Goal: Task Accomplishment & Management: Manage account settings

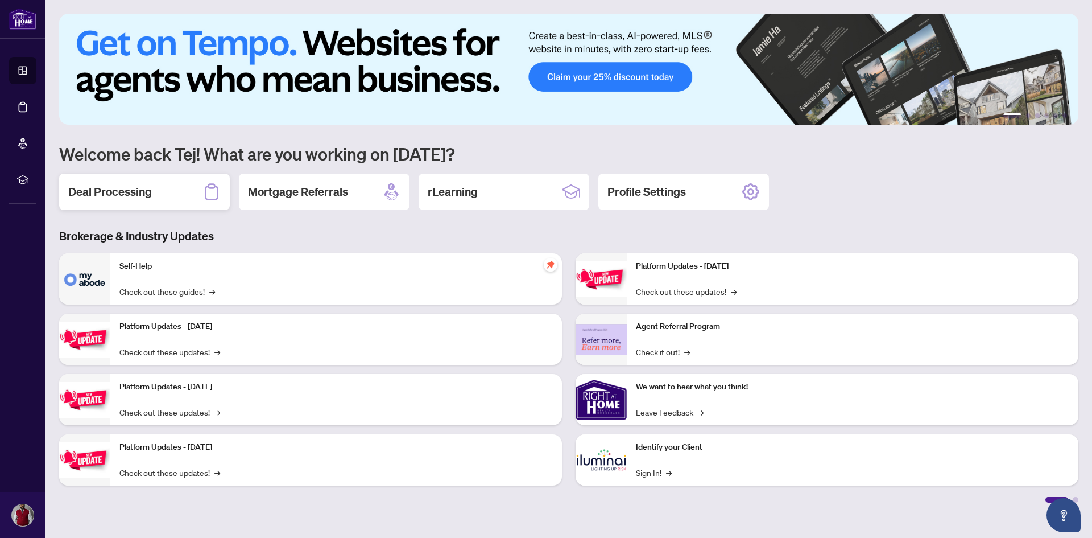
click at [111, 190] on h2 "Deal Processing" at bounding box center [110, 192] width 84 height 16
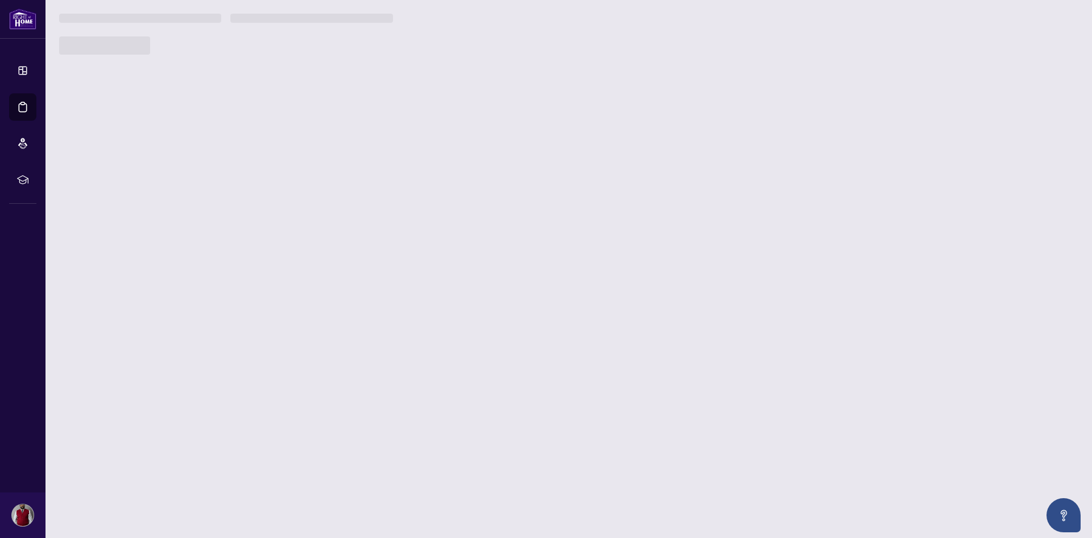
click at [111, 190] on main "1 2 3 4 5 6 Welcome back Tej! What are you working on today? Deal Processing Mo…" at bounding box center [569, 269] width 1047 height 538
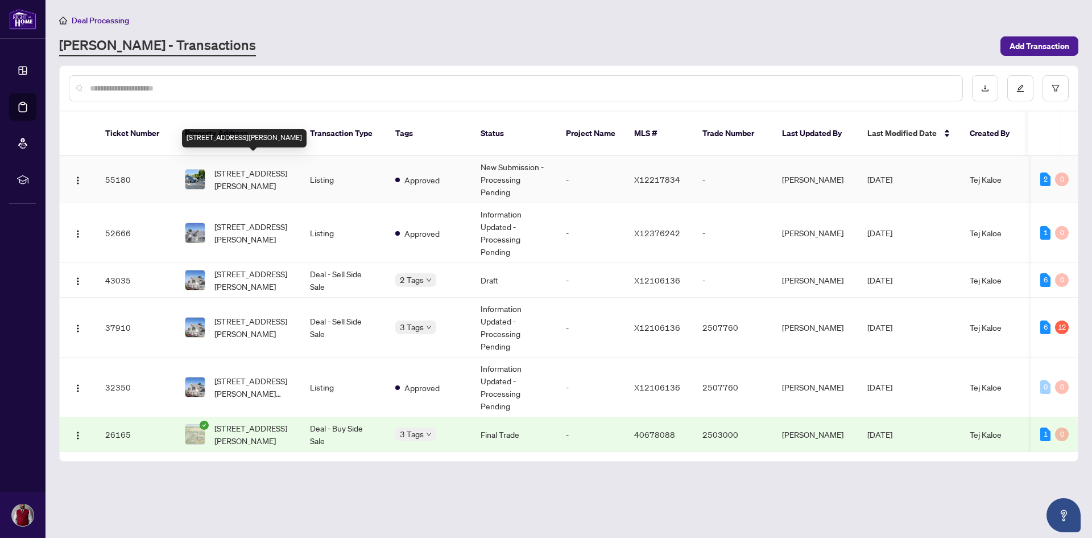
click at [220, 169] on span "[STREET_ADDRESS][PERSON_NAME]" at bounding box center [253, 179] width 77 height 25
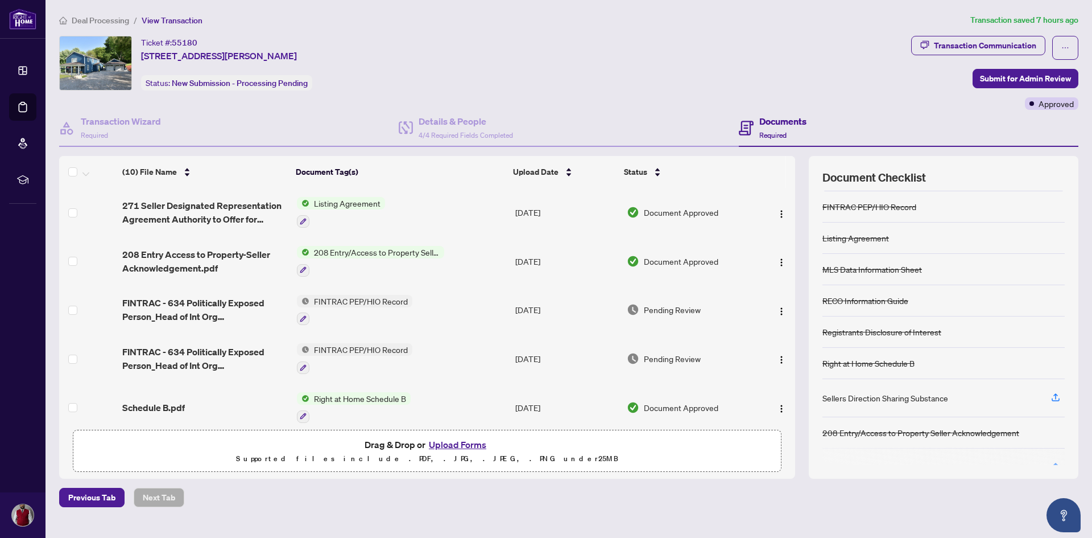
scroll to position [56, 0]
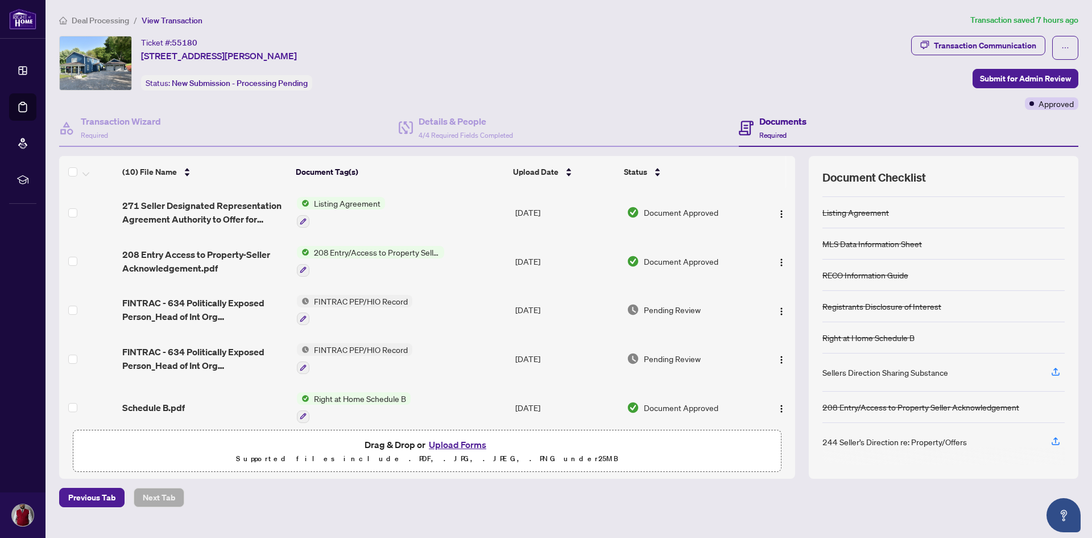
click at [459, 444] on button "Upload Forms" at bounding box center [458, 444] width 64 height 15
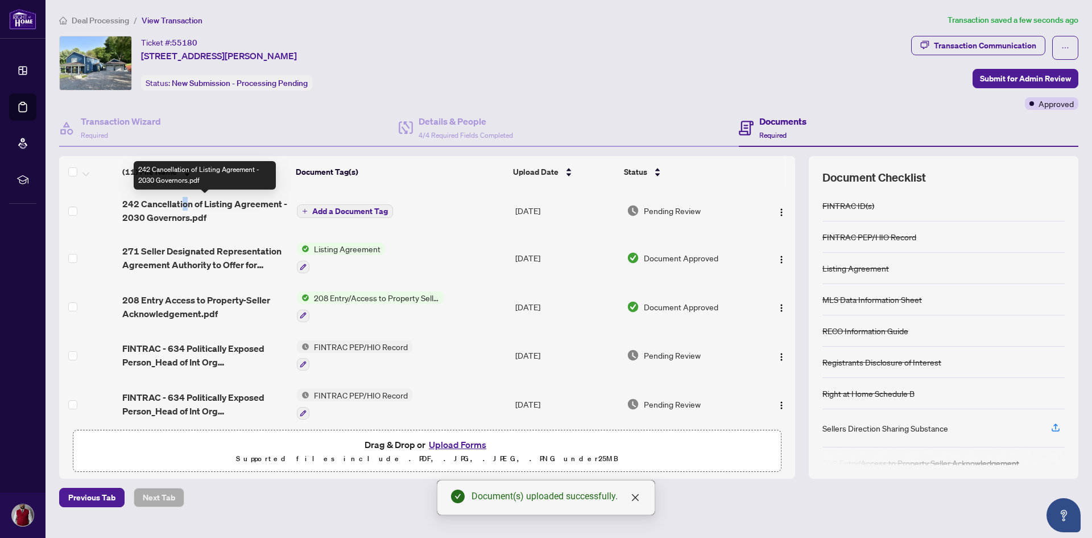
click at [180, 205] on span "242 Cancellation of Listing Agreement - 2030 Governors.pdf" at bounding box center [205, 210] width 166 height 27
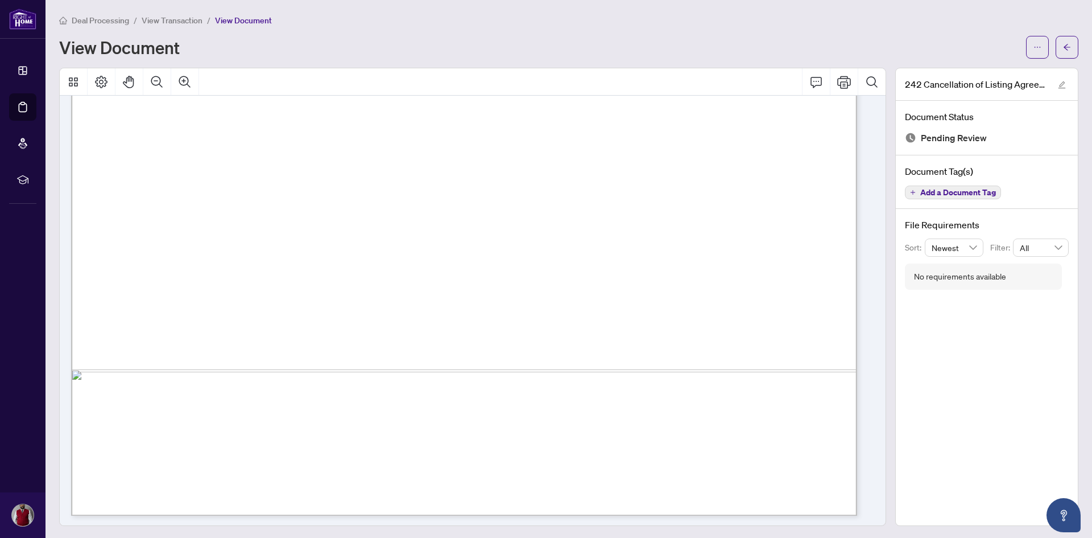
scroll to position [611, 0]
click at [921, 189] on span "Add a Document Tag" at bounding box center [959, 192] width 76 height 8
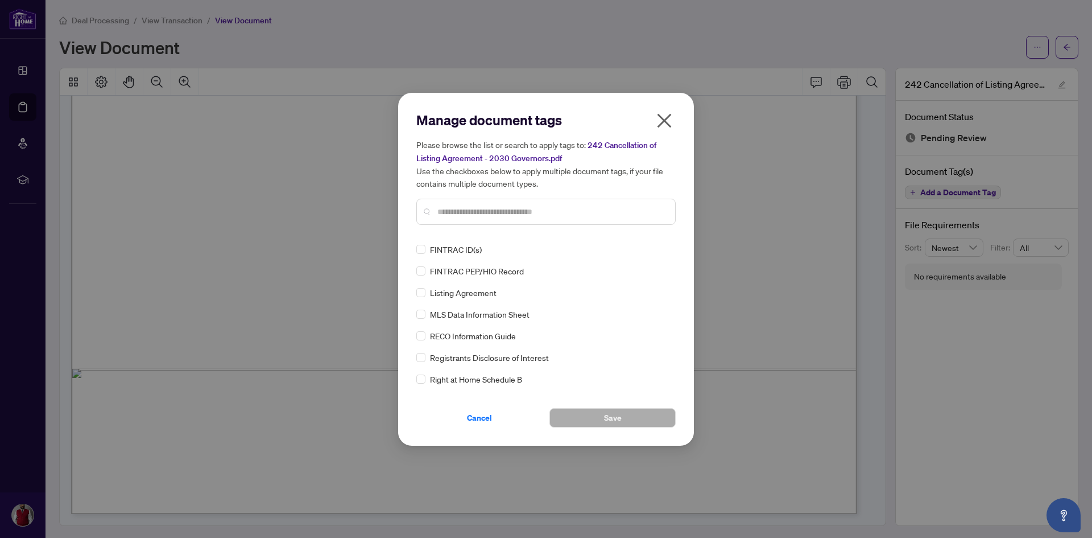
click at [464, 213] on input "text" at bounding box center [552, 211] width 229 height 13
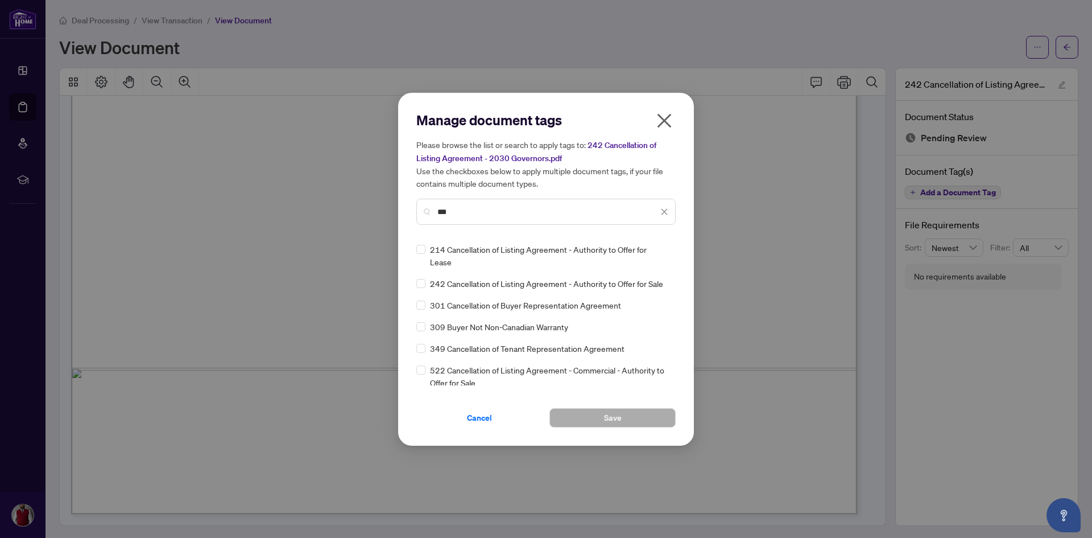
type input "***"
click at [502, 277] on span "242 Cancellation of Listing Agreement - Authority to Offer for Sale" at bounding box center [546, 283] width 233 height 13
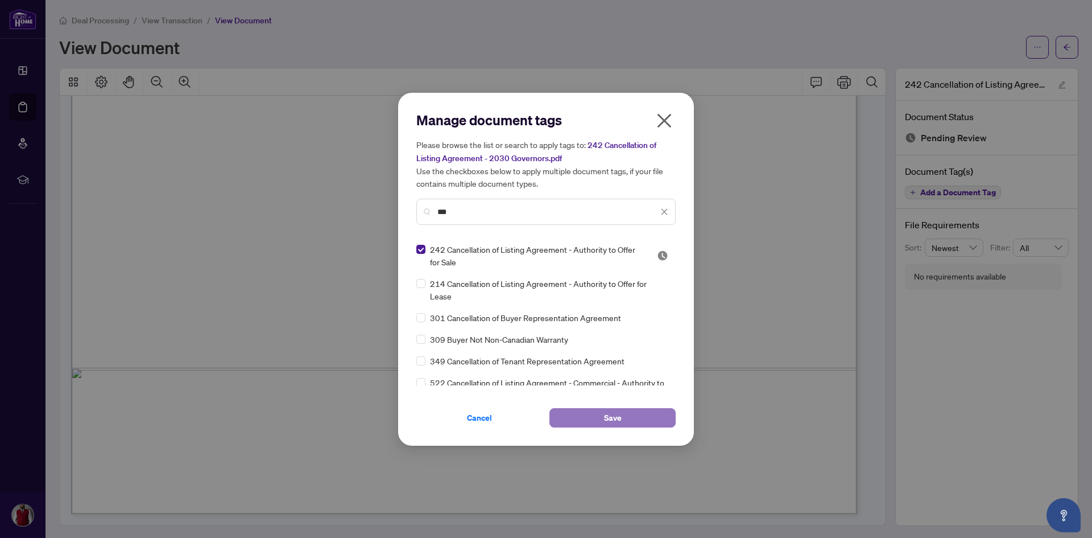
click at [591, 424] on button "Save" at bounding box center [613, 417] width 126 height 19
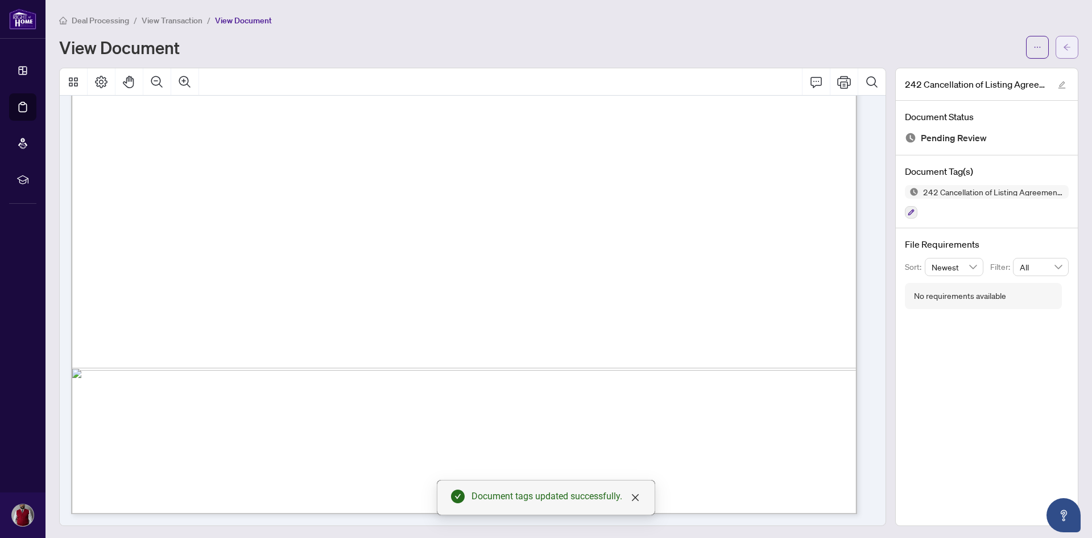
click at [1064, 49] on button "button" at bounding box center [1067, 47] width 23 height 23
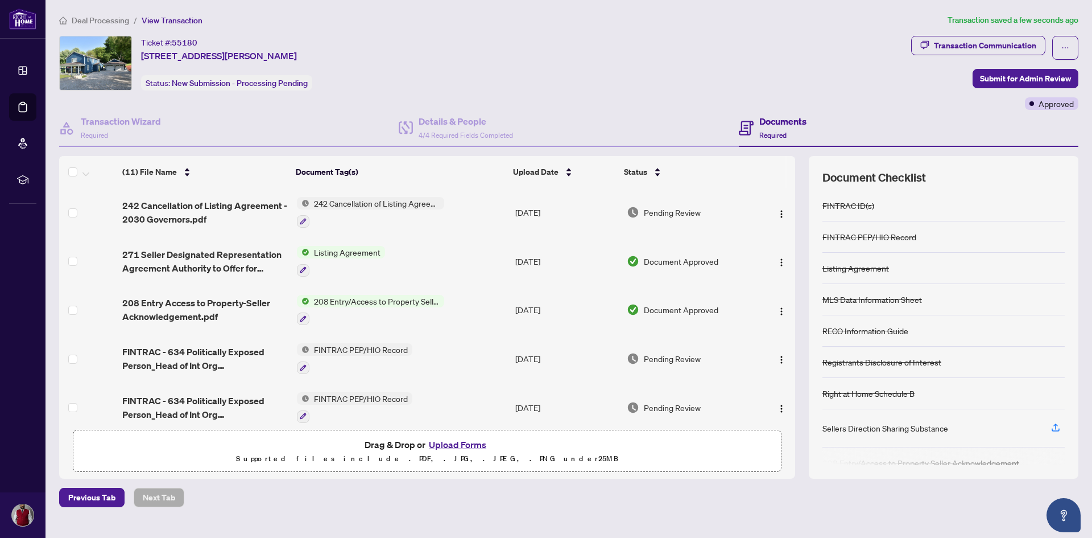
click at [946, 101] on div "Transaction Communication Submit for Admin Review Approved" at bounding box center [995, 73] width 167 height 74
click at [1009, 81] on span "Submit for Admin Review" at bounding box center [1025, 78] width 91 height 18
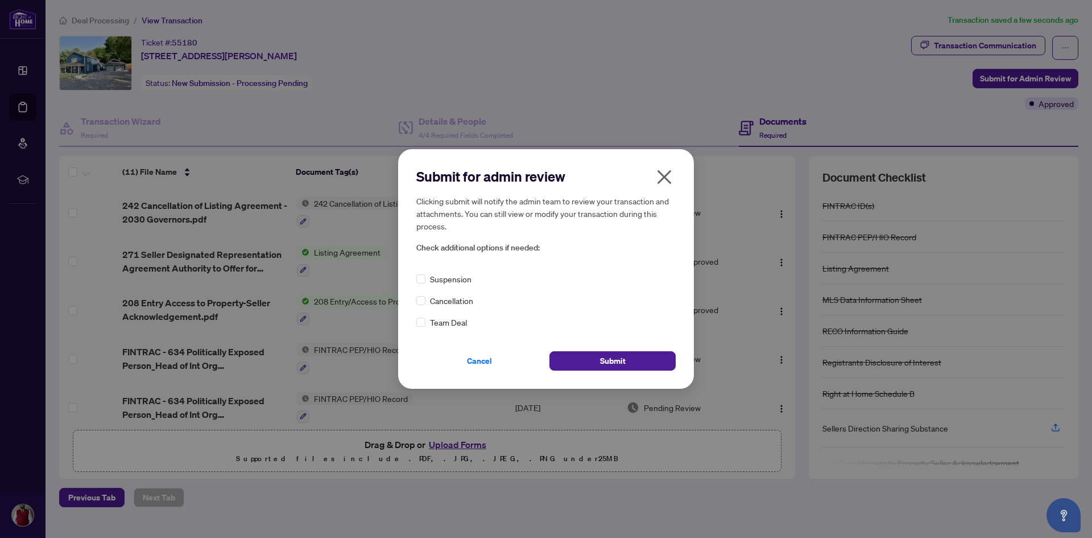
click at [426, 302] on div "Cancellation" at bounding box center [546, 300] width 259 height 13
click at [591, 356] on button "Submit" at bounding box center [613, 360] width 126 height 19
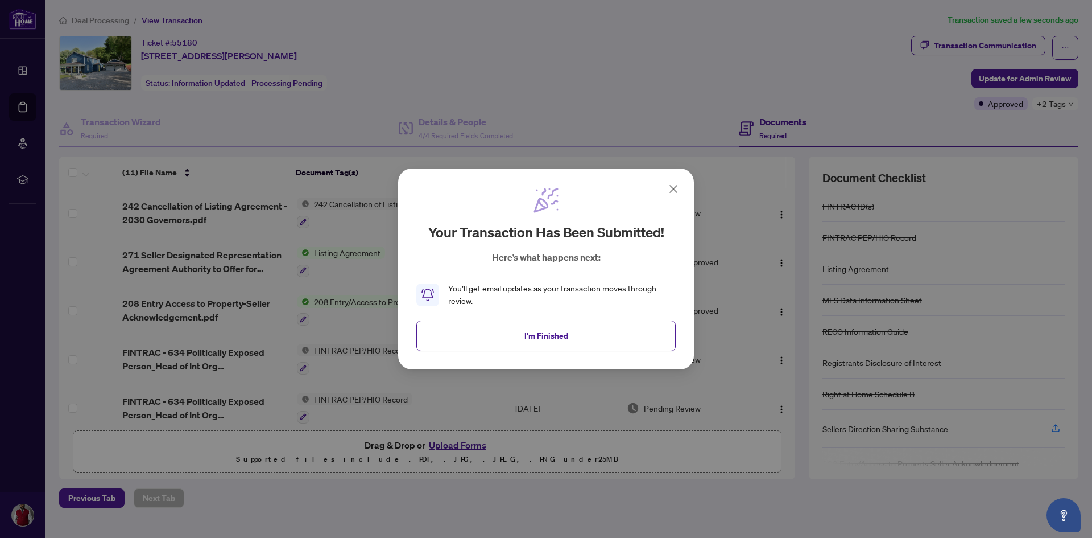
drag, startPoint x: 563, startPoint y: 337, endPoint x: 559, endPoint y: 332, distance: 6.9
click at [562, 336] on span "I'm Finished" at bounding box center [547, 336] width 44 height 18
